Goal: Task Accomplishment & Management: Use online tool/utility

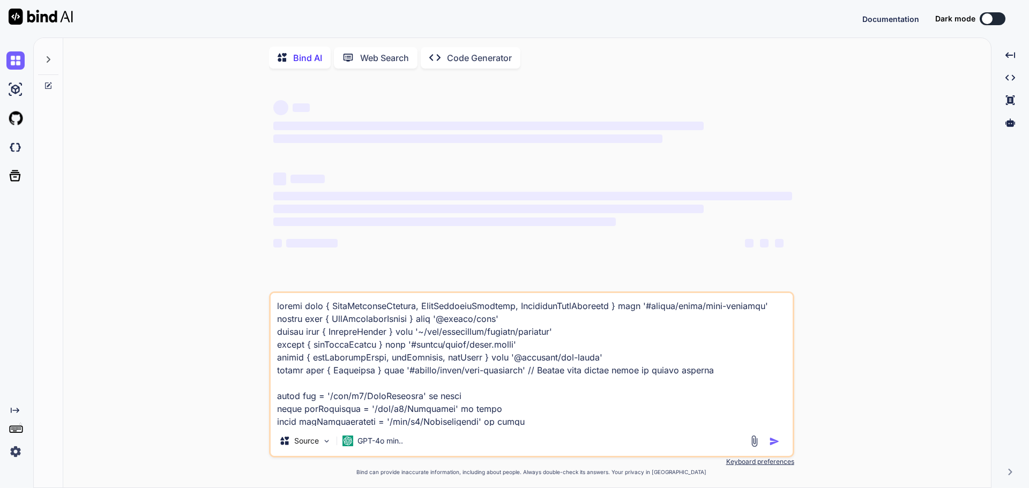
click at [12, 456] on img at bounding box center [15, 452] width 18 height 18
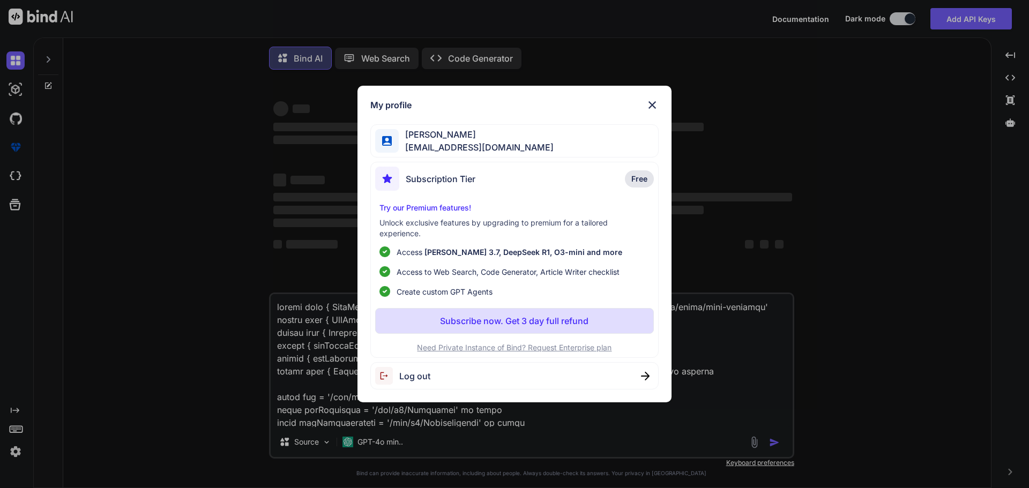
click at [16, 450] on div "My profile [PERSON_NAME] [EMAIL_ADDRESS][DOMAIN_NAME] Subscription Tier Free Tr…" at bounding box center [514, 244] width 1029 height 488
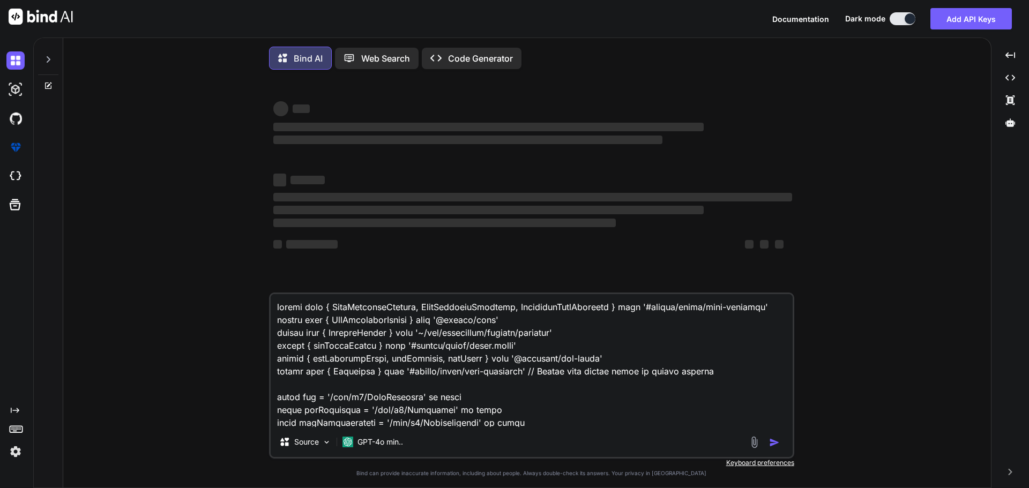
click at [18, 450] on img at bounding box center [15, 452] width 18 height 18
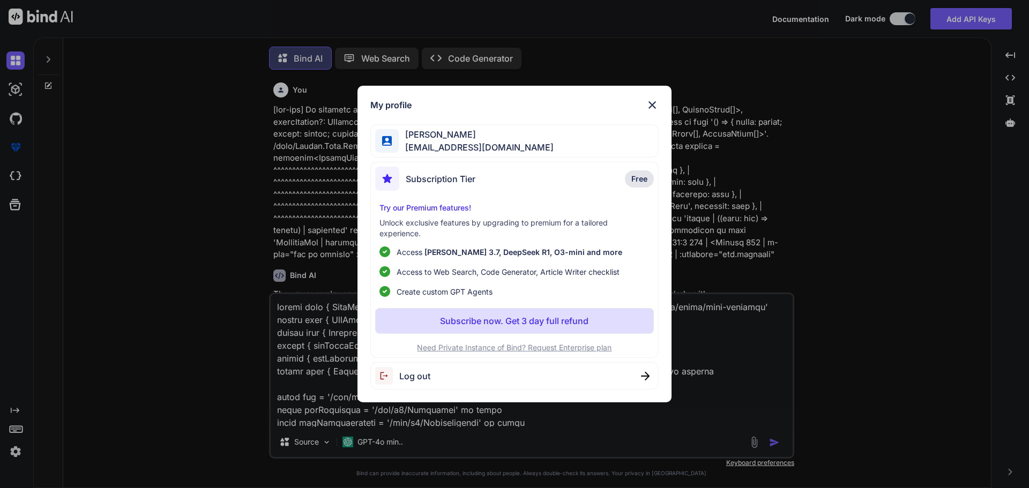
scroll to position [5, 0]
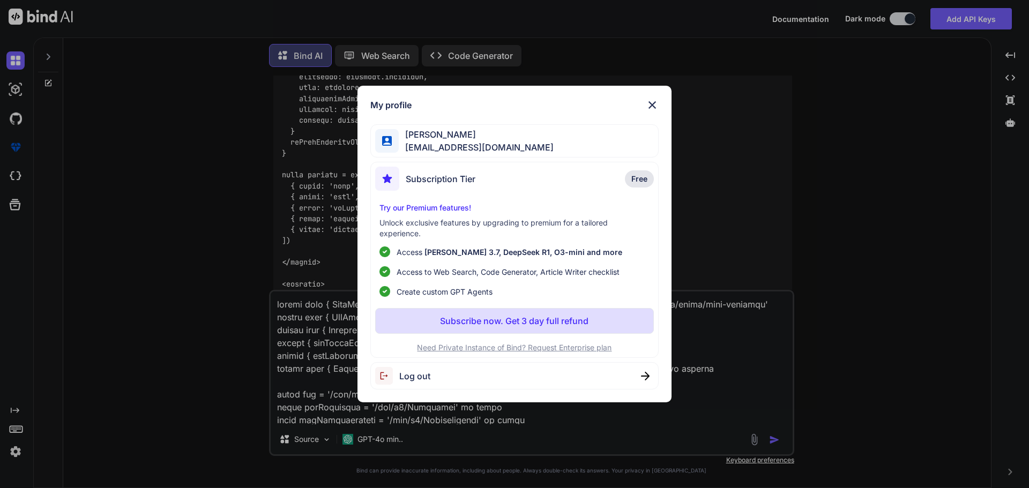
click at [406, 376] on span "Log out" at bounding box center [414, 376] width 31 height 13
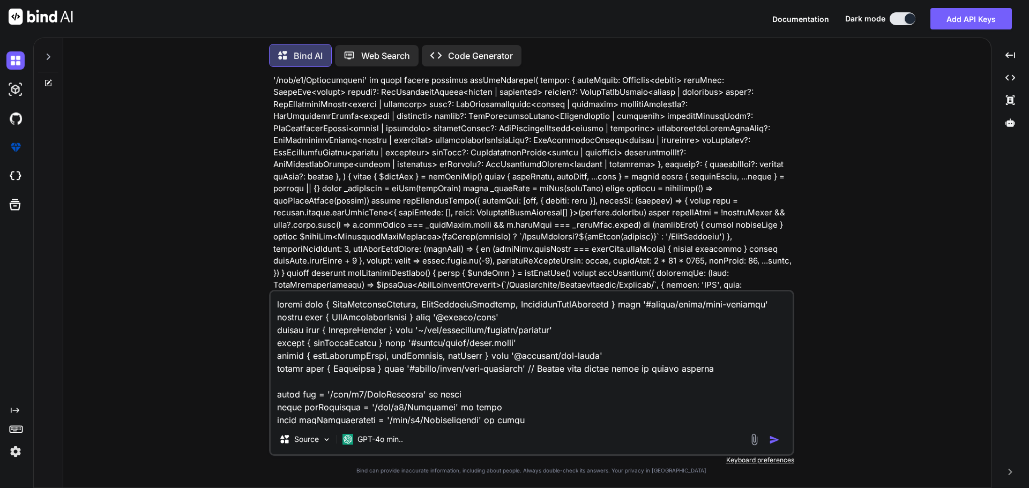
type textarea "x"
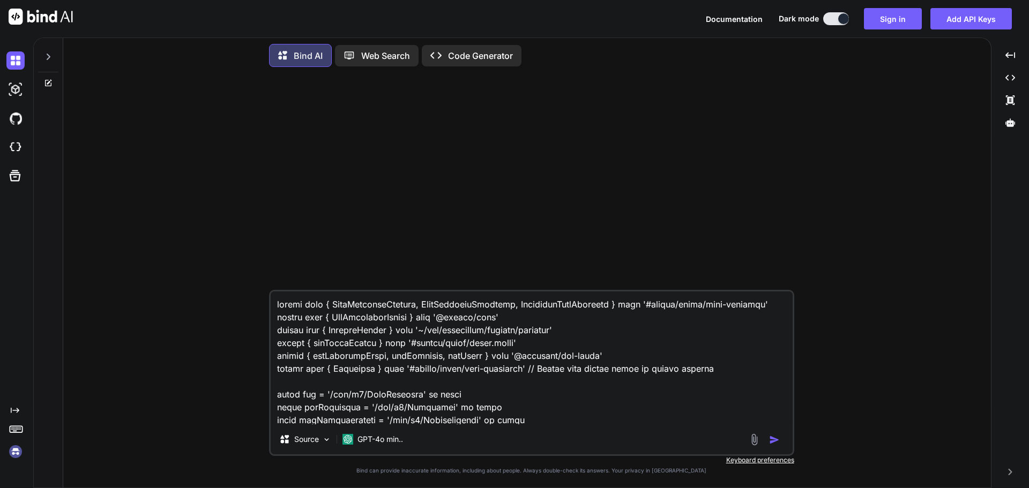
click at [16, 453] on img at bounding box center [15, 452] width 18 height 18
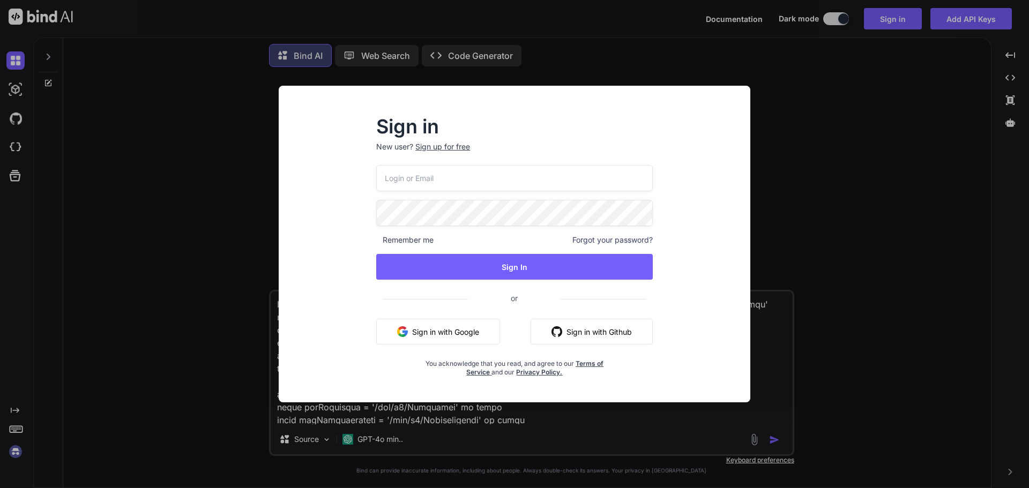
type input "[EMAIL_ADDRESS][DOMAIN_NAME]"
click at [441, 148] on div "Sign up for free" at bounding box center [442, 146] width 55 height 11
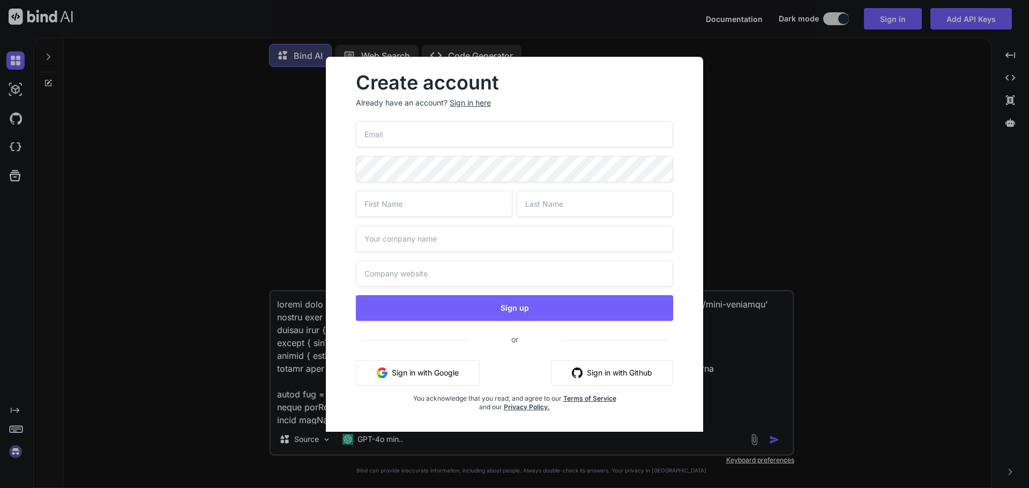
click at [432, 136] on input "email" at bounding box center [514, 134] width 317 height 26
type input "[EMAIL_ADDRESS][DOMAIN_NAME]"
type input "Sphiwe"
type input "Leseka Technology"
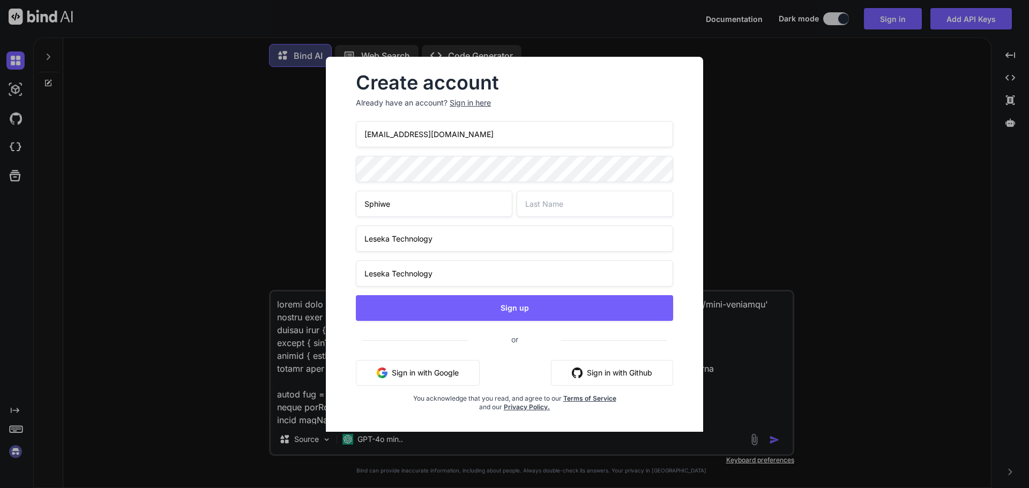
click at [390, 134] on input "[EMAIL_ADDRESS][DOMAIN_NAME]" at bounding box center [514, 134] width 317 height 26
type input "[EMAIL_ADDRESS][DOMAIN_NAME]"
click at [335, 170] on div "Create account Already have an account? Sign in here [EMAIL_ADDRESS][DOMAIN_NAM…" at bounding box center [514, 251] width 377 height 389
drag, startPoint x: 383, startPoint y: 204, endPoint x: 355, endPoint y: 203, distance: 27.9
click at [355, 203] on div "Create account Already have an account? Sign in here [EMAIL_ADDRESS][DOMAIN_NAM…" at bounding box center [514, 251] width 343 height 372
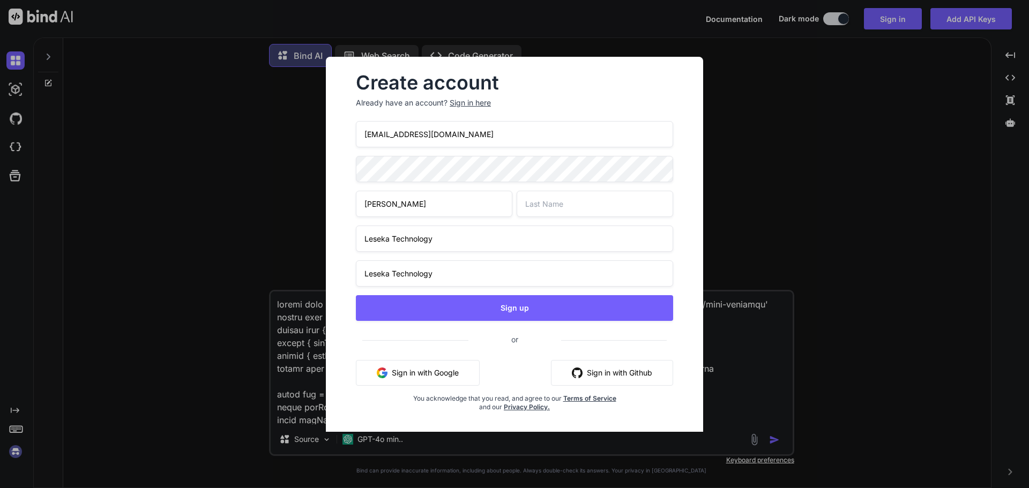
type input "[PERSON_NAME]"
click at [552, 207] on input "text" at bounding box center [594, 204] width 156 height 26
type input "Malebe"
drag, startPoint x: 430, startPoint y: 237, endPoint x: 343, endPoint y: 237, distance: 86.8
click at [343, 237] on div "Create account Already have an account? Sign in here [EMAIL_ADDRESS][DOMAIN_NAM…" at bounding box center [514, 251] width 343 height 372
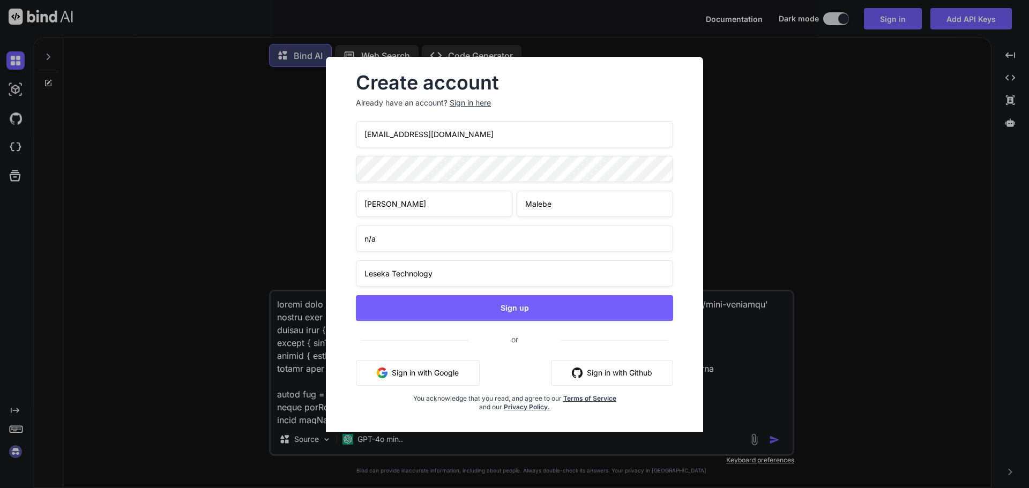
type input "n/a"
drag, startPoint x: 467, startPoint y: 273, endPoint x: 340, endPoint y: 274, distance: 127.0
click at [340, 273] on div "Create account Already have an account? Sign in here [EMAIL_ADDRESS][DOMAIN_NAM…" at bounding box center [514, 251] width 377 height 389
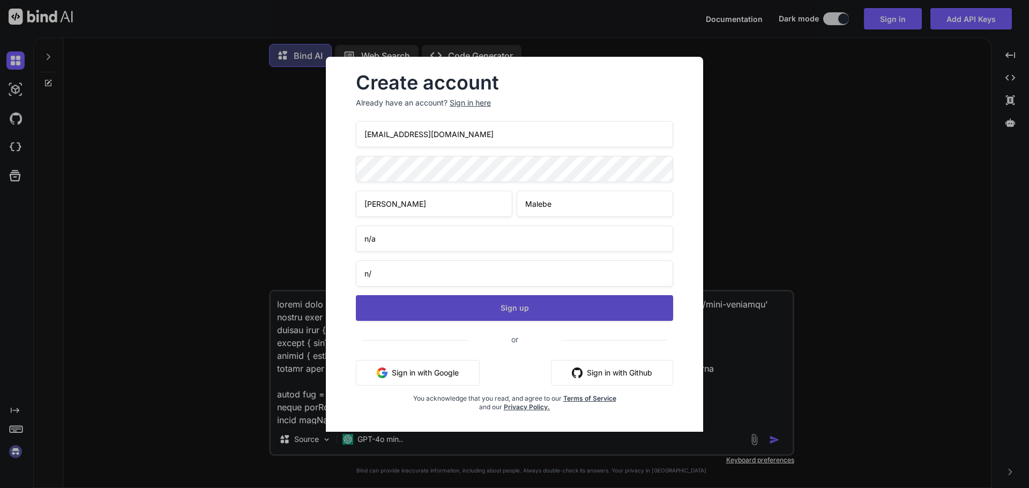
type input "n/a"
click at [512, 306] on button "Sign up" at bounding box center [514, 308] width 317 height 26
type textarea "x"
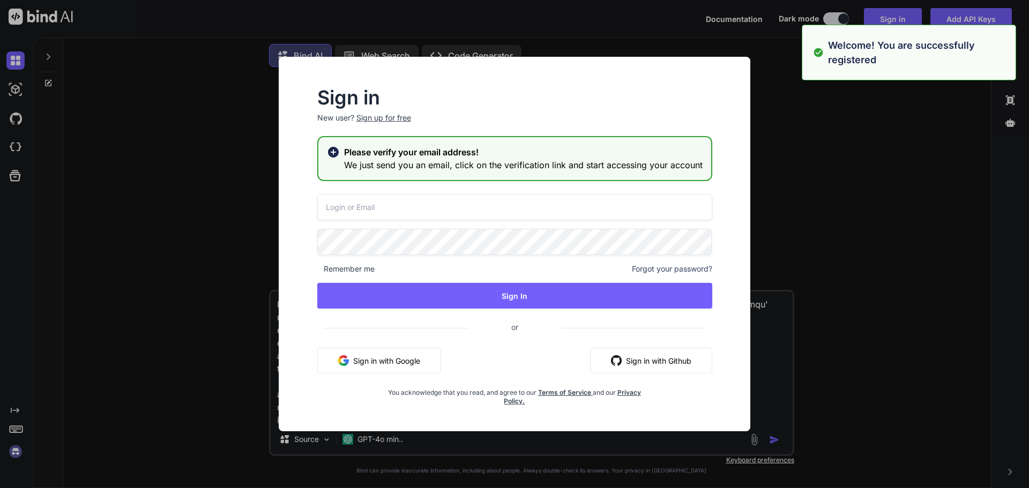
type input "[EMAIL_ADDRESS][DOMAIN_NAME]"
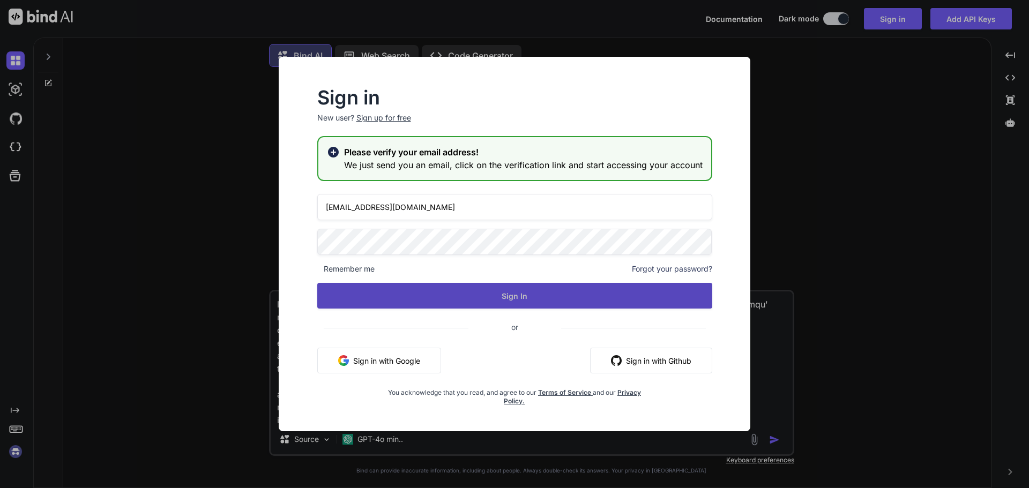
click at [533, 293] on button "Sign In" at bounding box center [514, 296] width 395 height 26
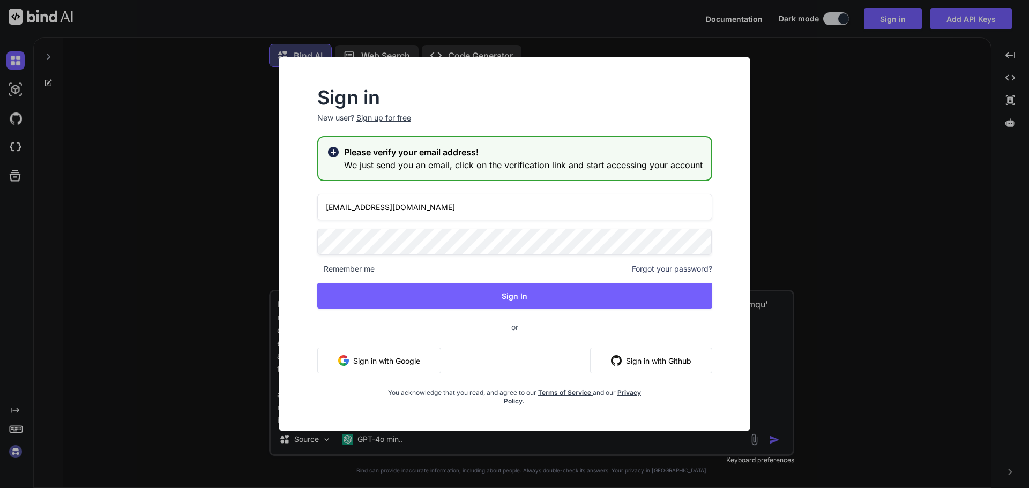
click at [186, 342] on div "Sign in New user? Sign up for free Please verify your email address! We just se…" at bounding box center [514, 244] width 1029 height 488
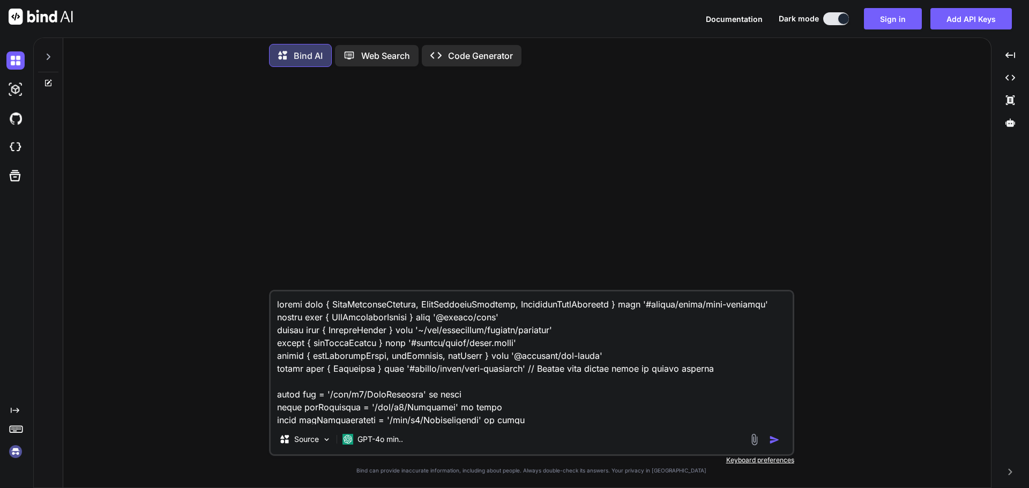
click at [18, 447] on img at bounding box center [15, 452] width 18 height 18
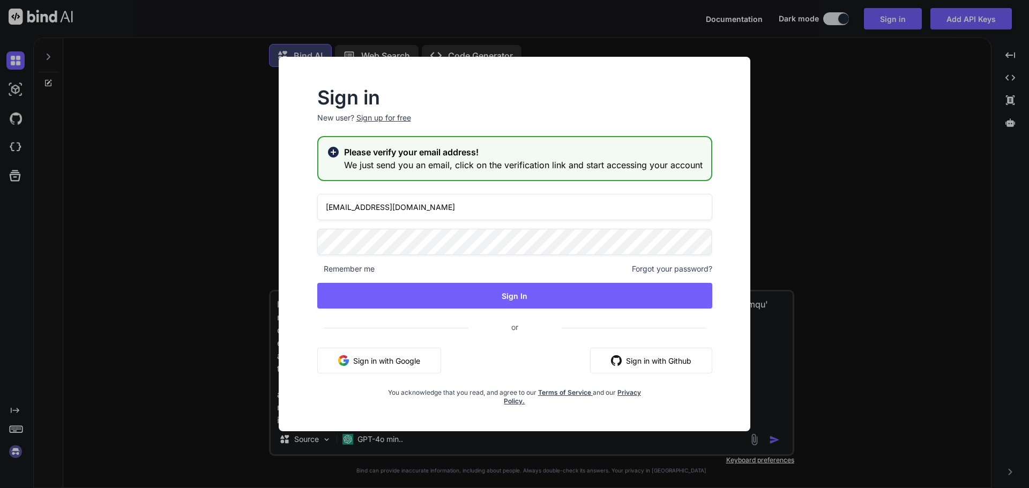
drag, startPoint x: 362, startPoint y: 206, endPoint x: 317, endPoint y: 206, distance: 45.5
click at [317, 206] on input "[EMAIL_ADDRESS][DOMAIN_NAME]" at bounding box center [514, 207] width 395 height 26
type input "[EMAIL_ADDRESS][DOMAIN_NAME]"
click at [309, 241] on div "Sign in New user? Sign up for free Please verify your email address! We just se…" at bounding box center [514, 247] width 429 height 317
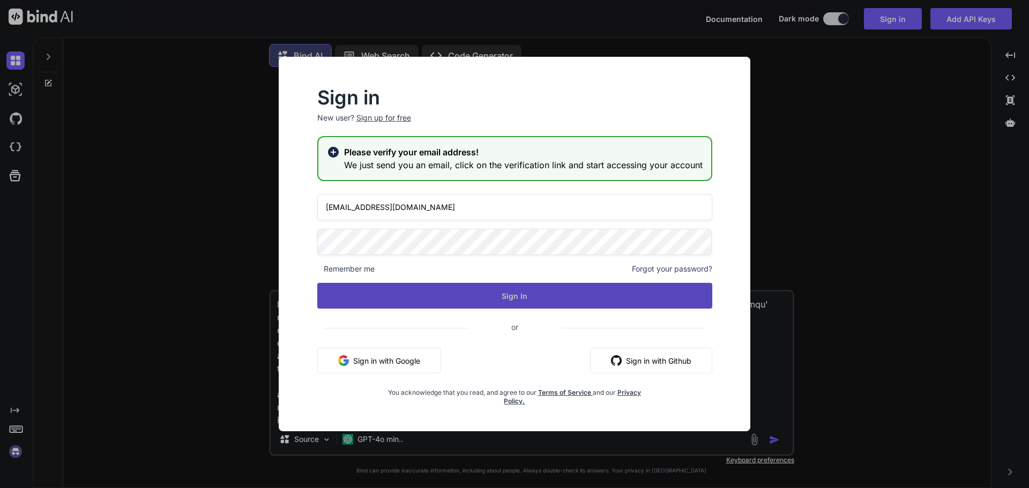
click at [539, 296] on button "Sign In" at bounding box center [514, 296] width 395 height 26
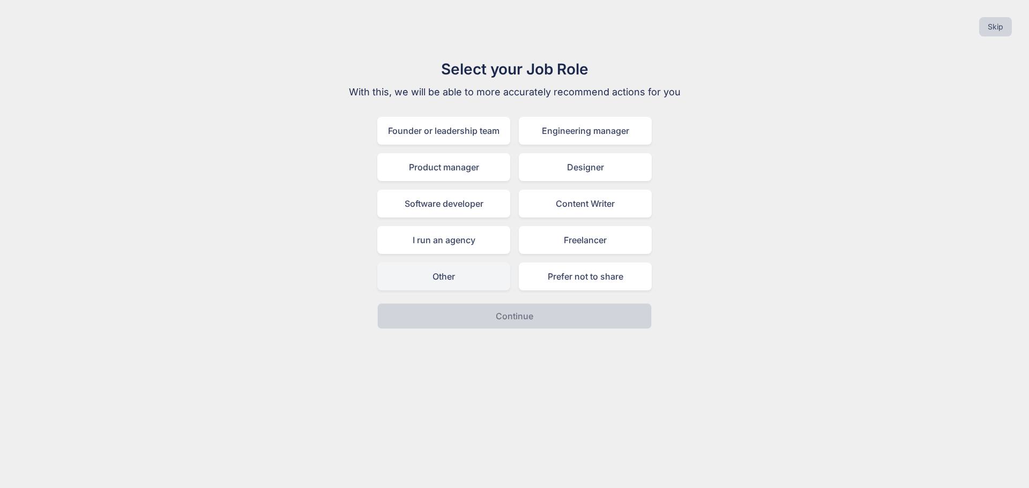
click at [470, 279] on div "Other" at bounding box center [443, 277] width 133 height 28
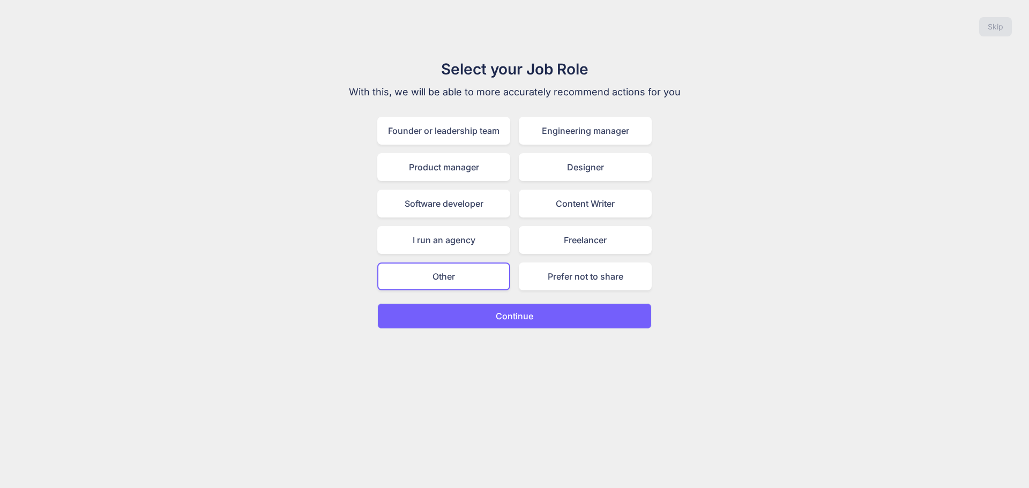
click at [505, 310] on p "Continue" at bounding box center [515, 316] width 38 height 13
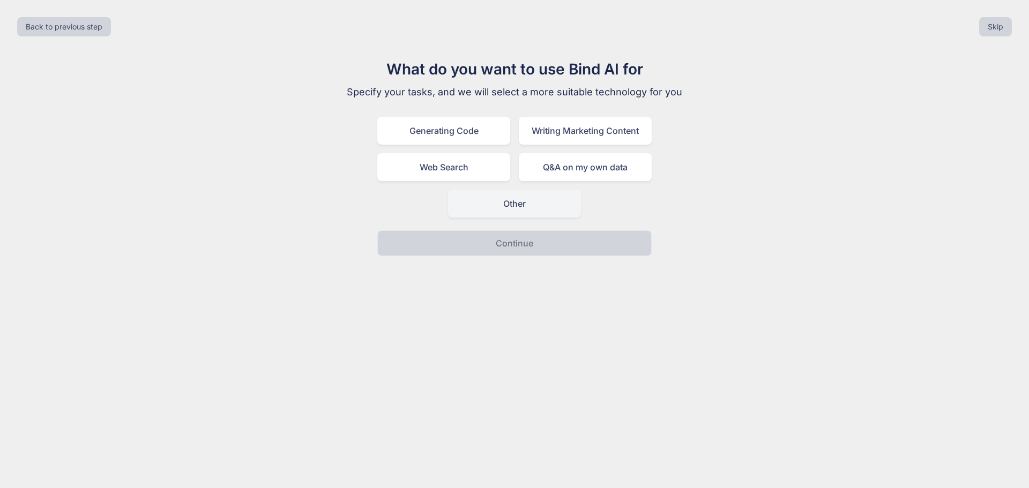
click at [514, 207] on div "Other" at bounding box center [514, 204] width 133 height 28
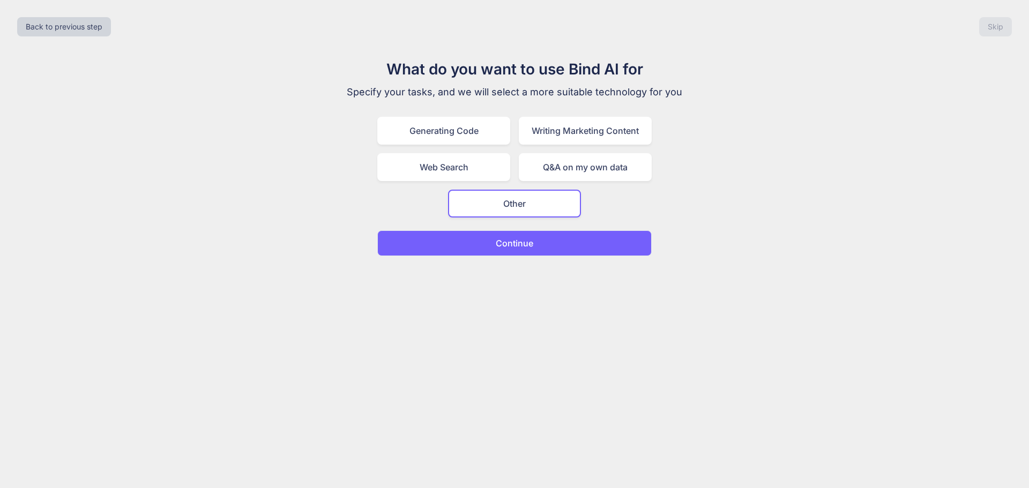
click at [526, 238] on p "Continue" at bounding box center [515, 243] width 38 height 13
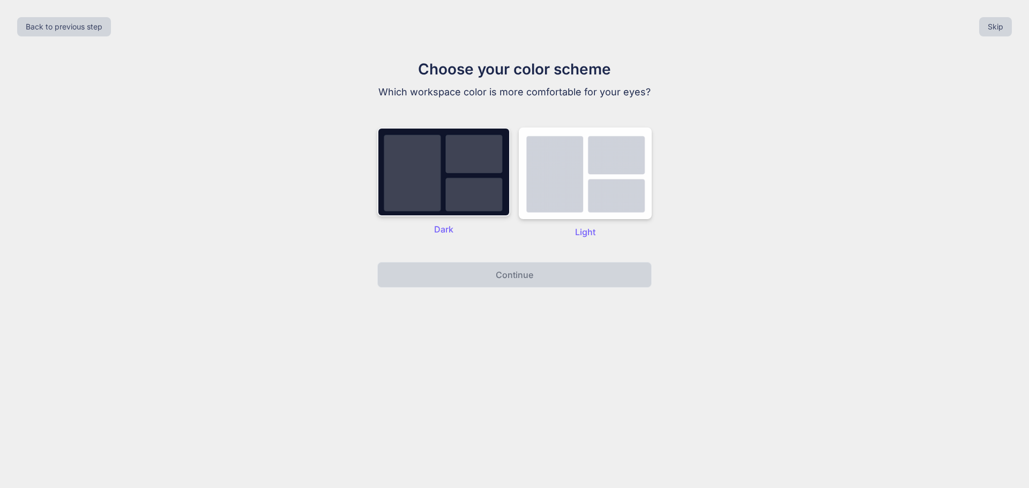
click at [476, 174] on img at bounding box center [443, 172] width 133 height 89
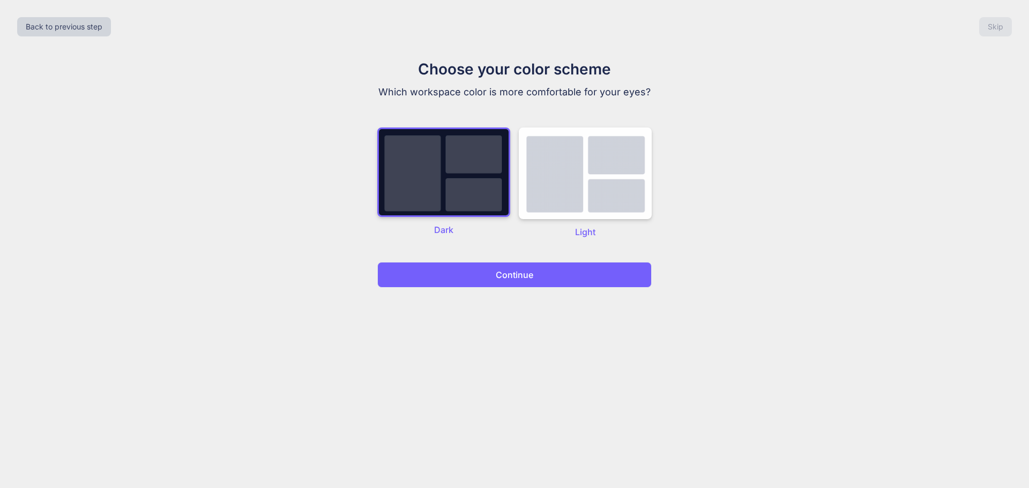
click at [558, 278] on button "Continue" at bounding box center [514, 275] width 274 height 26
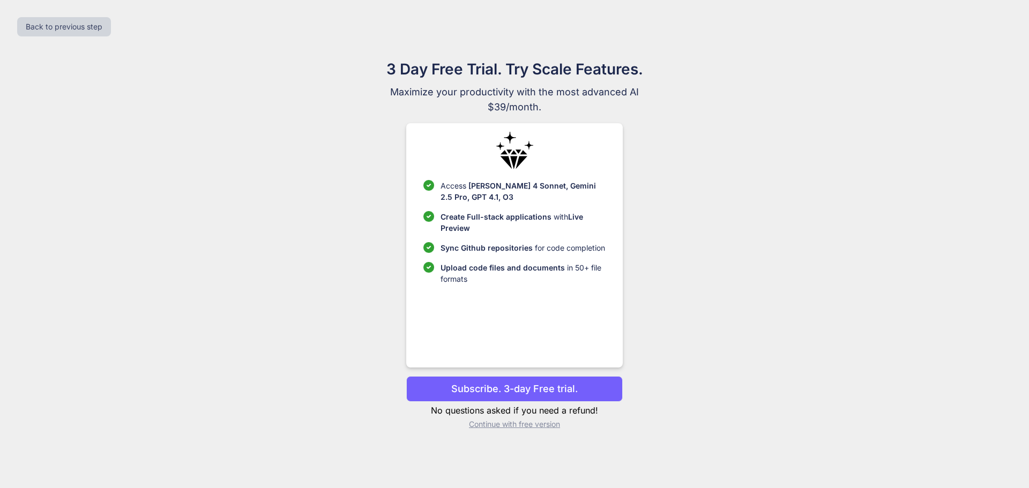
click at [559, 421] on p "Continue with free version" at bounding box center [514, 424] width 216 height 11
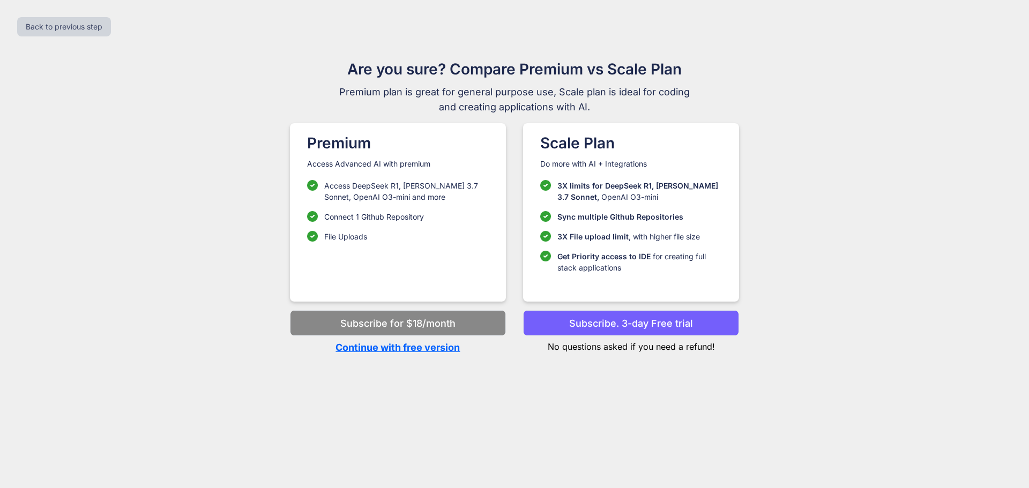
click at [454, 346] on p "Continue with free version" at bounding box center [398, 347] width 216 height 14
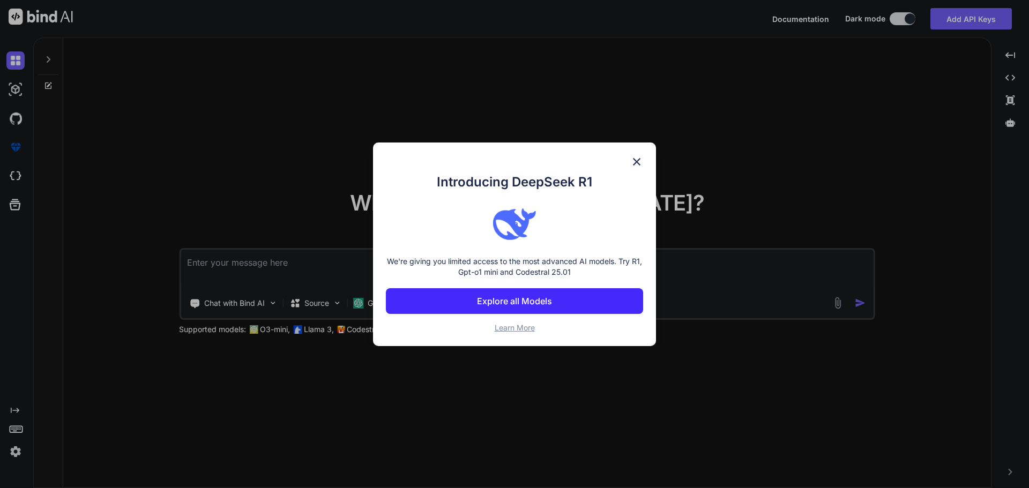
click at [644, 166] on div "Introducing DeepSeek R1 We're giving you limited access to the most advanced AI…" at bounding box center [514, 245] width 283 height 204
click at [633, 159] on img at bounding box center [636, 161] width 13 height 13
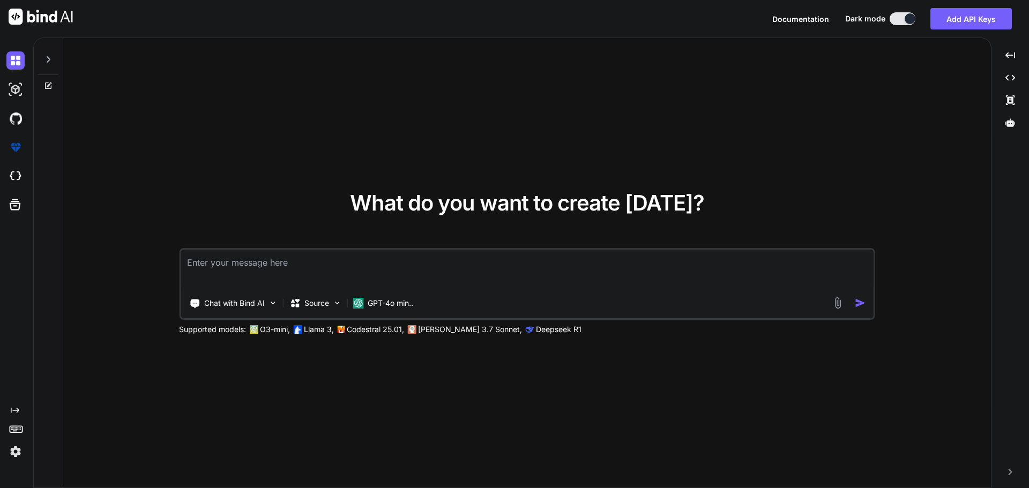
click at [334, 266] on textarea at bounding box center [527, 270] width 693 height 40
paste textarea "<script setup lang="ts"> import type { NovaSegmentCreate, NovaSegmentUpdate } f…"
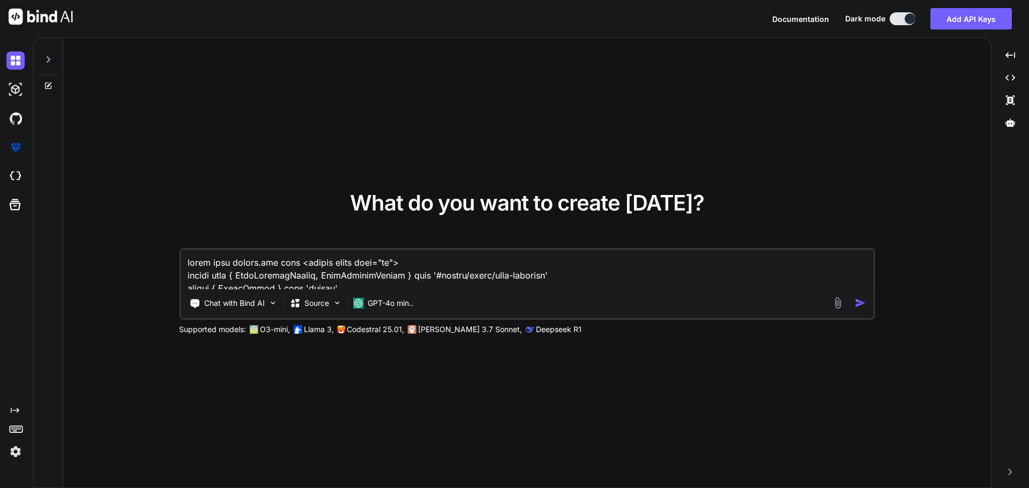
scroll to position [3332, 0]
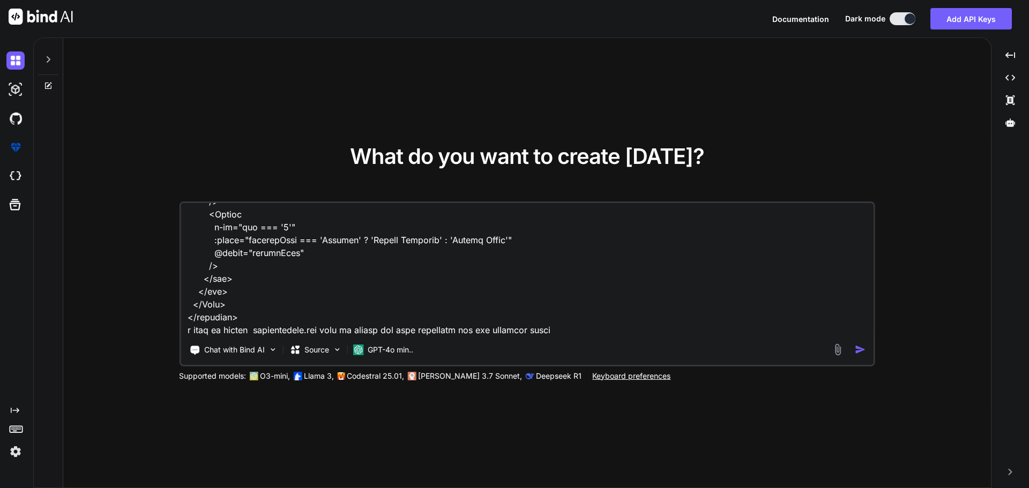
click at [324, 329] on textarea at bounding box center [527, 269] width 693 height 133
paste textarea "<script setup lang="ts"> import type { PartnerKey } from '~/lib/repository/modu…"
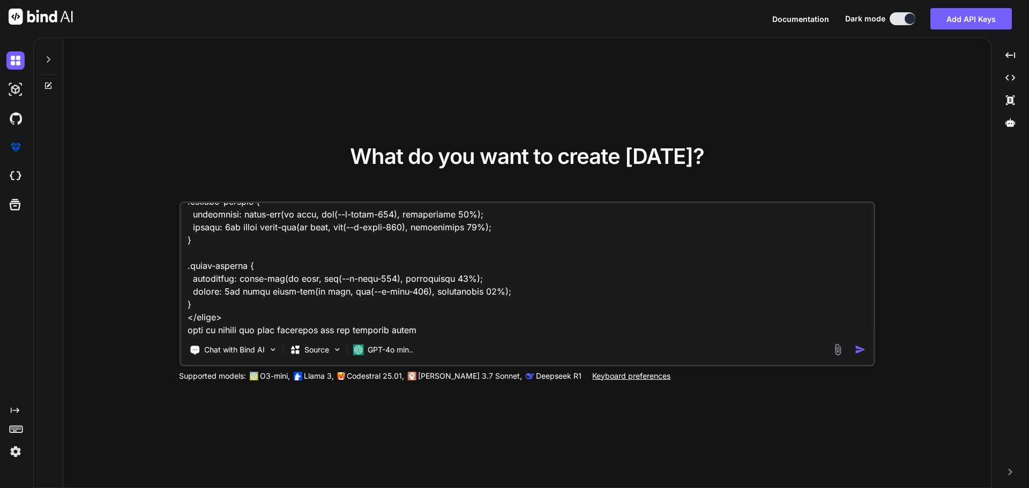
click at [425, 332] on textarea at bounding box center [527, 269] width 693 height 133
click at [436, 329] on textarea at bounding box center [527, 269] width 693 height 133
click at [552, 329] on textarea at bounding box center [527, 269] width 693 height 133
paste textarea "C:\nova\Osiris.Nova.Internal.UI\composables\queries\nova-partners.ts"
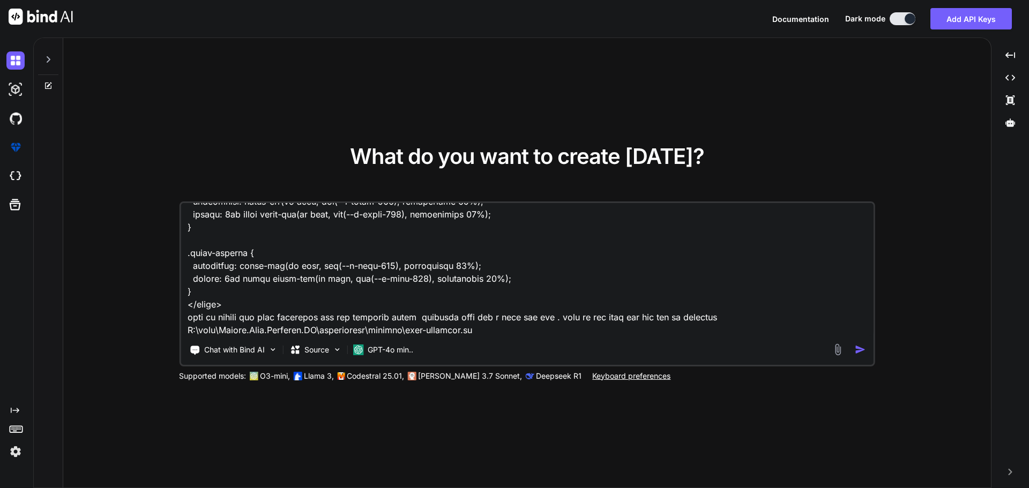
click at [563, 333] on textarea at bounding box center [527, 269] width 693 height 133
paste textarea "import type { Documents } from '#shared/types/nova-documents' // Adjust this im…"
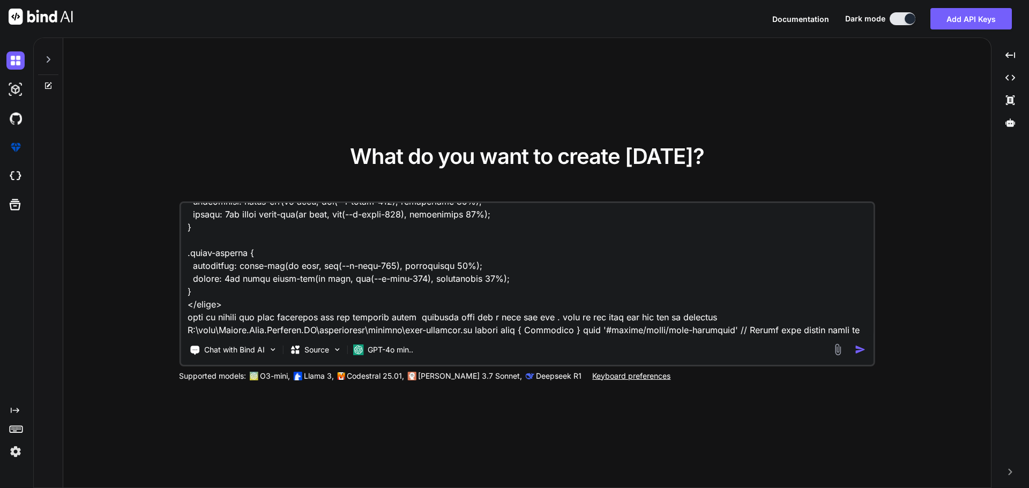
scroll to position [10314, 0]
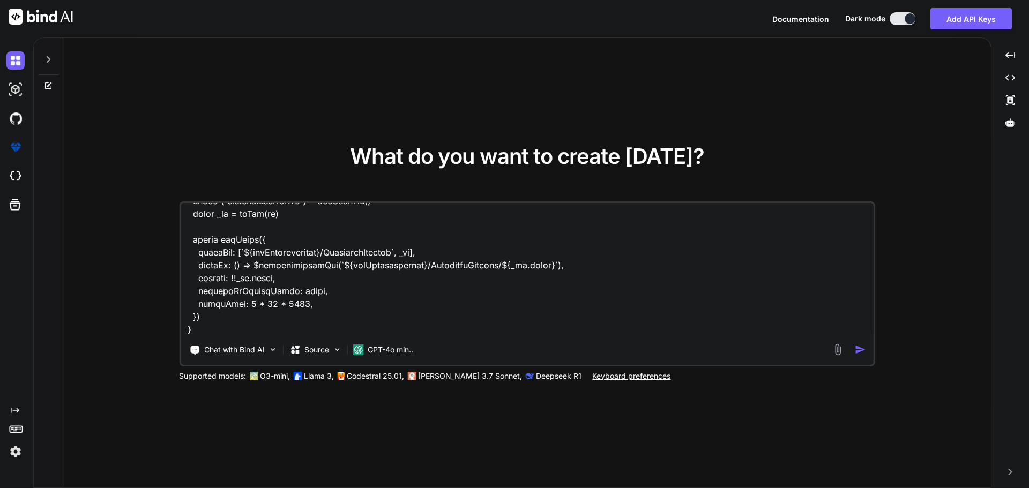
click at [227, 329] on textarea at bounding box center [527, 269] width 693 height 133
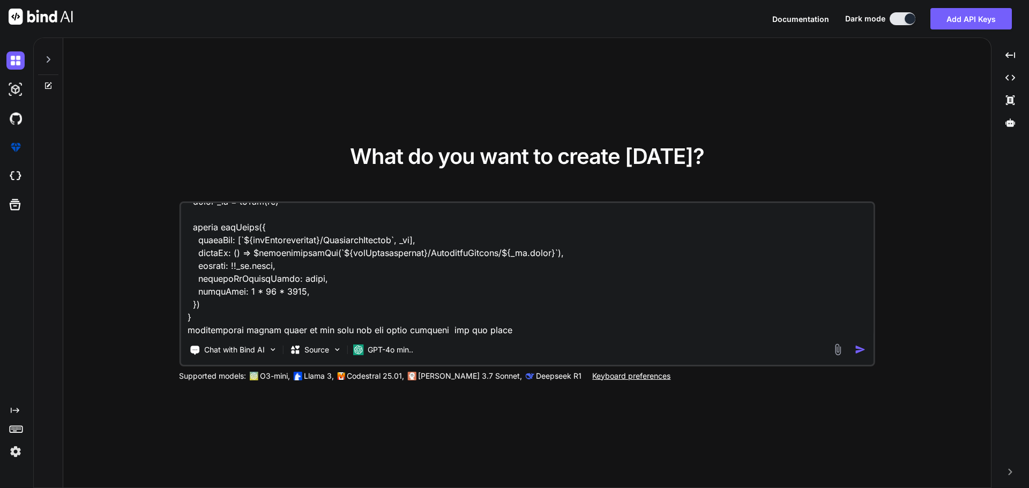
type textarea "given this detail.vue code <script setup lang="ts"> import type { NovaSegmentCr…"
click at [859, 349] on img "button" at bounding box center [860, 349] width 11 height 11
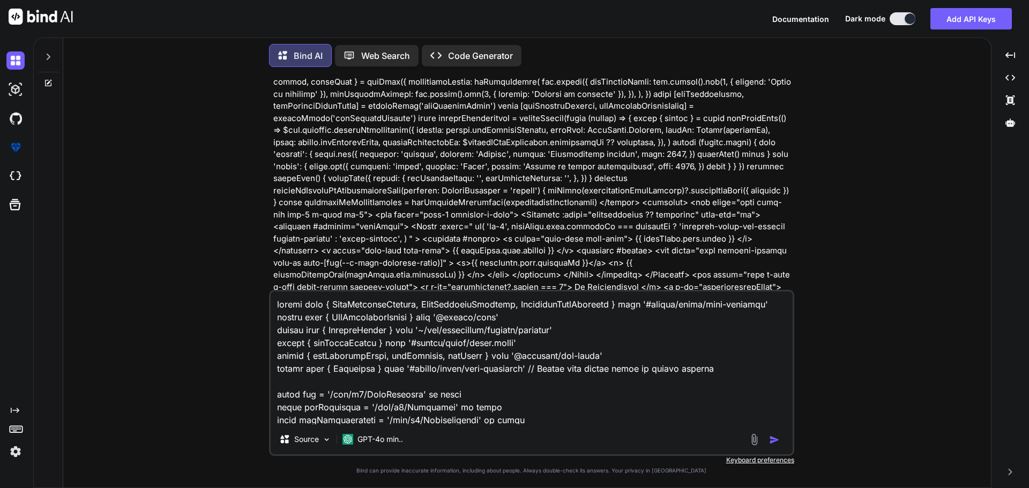
scroll to position [804, 0]
